Goal: Check status: Check status

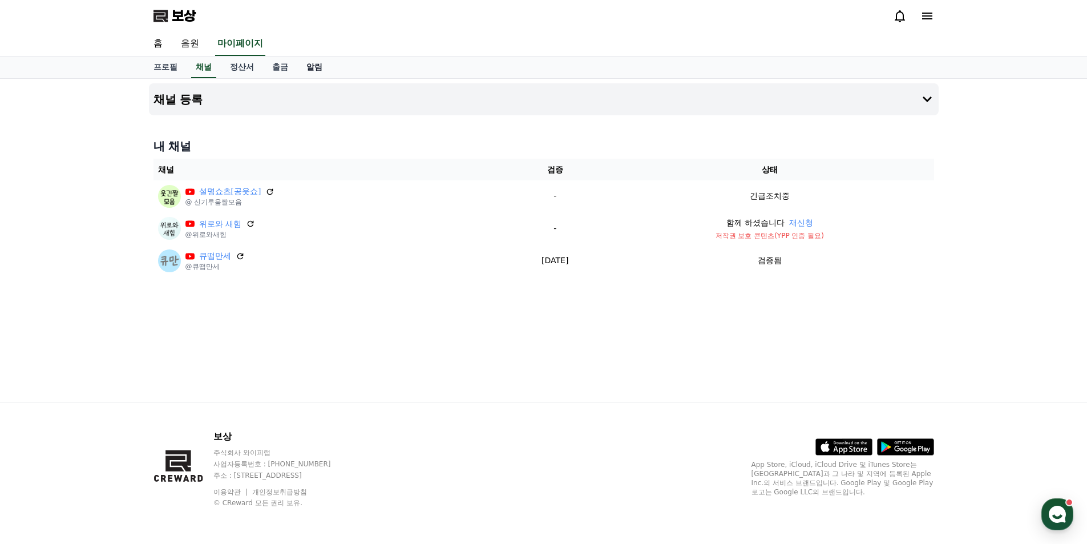
click at [314, 71] on font "알림" at bounding box center [314, 66] width 16 height 9
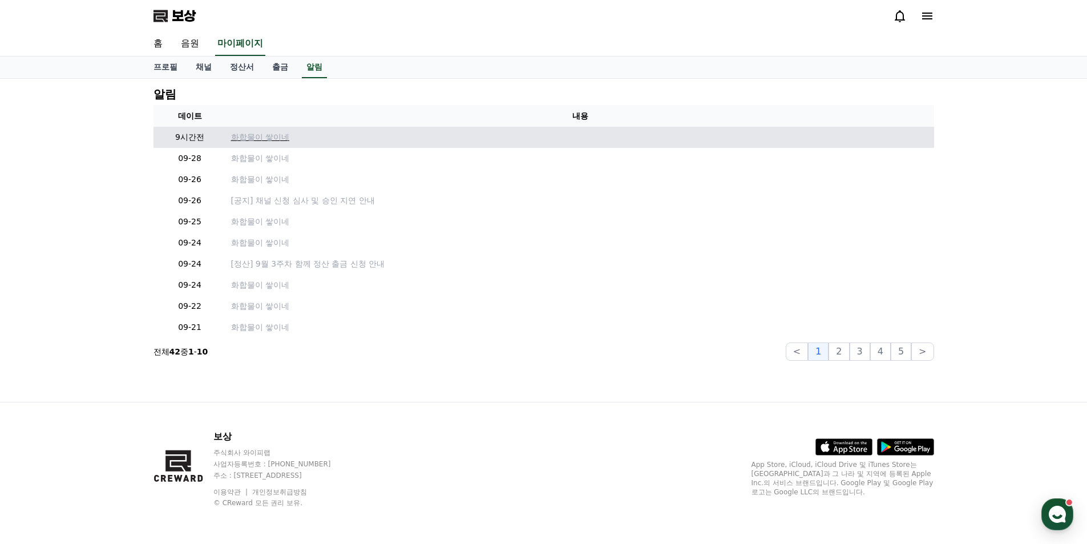
click at [265, 142] on font "화합물이 쌓이네" at bounding box center [260, 136] width 58 height 9
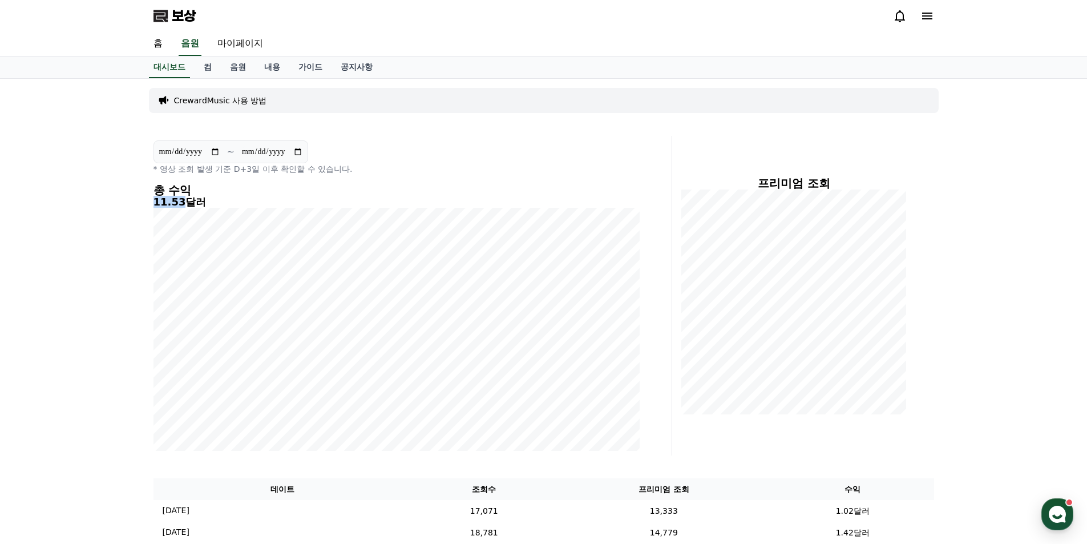
drag, startPoint x: 155, startPoint y: 199, endPoint x: 178, endPoint y: 203, distance: 23.7
click at [178, 203] on font "11.53달러" at bounding box center [180, 202] width 53 height 12
copy font "11.53"
click at [212, 66] on link "컴" at bounding box center [208, 67] width 26 height 22
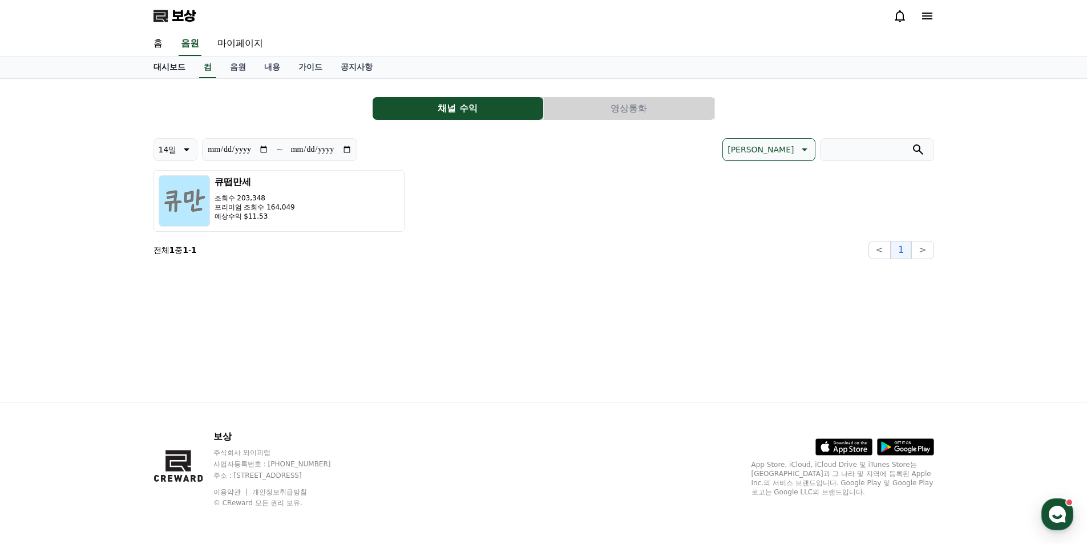
click at [173, 67] on font "대시보드" at bounding box center [170, 66] width 32 height 9
